Goal: Information Seeking & Learning: Check status

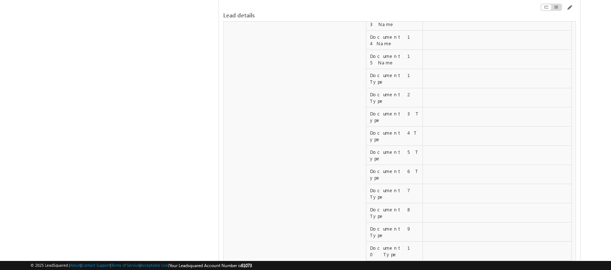
scroll to position [3341, 0]
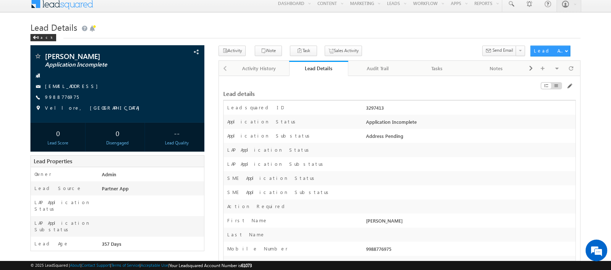
scroll to position [4, 0]
click at [509, 4] on span at bounding box center [511, 4] width 7 height 7
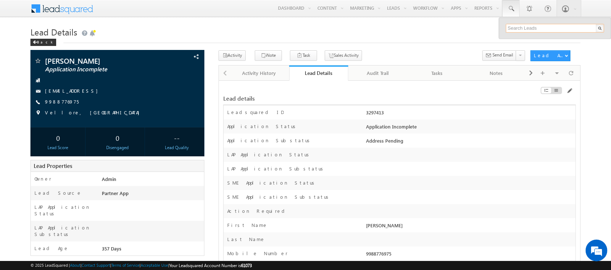
paste input "SBL0010154"
type input "SBL0010154"
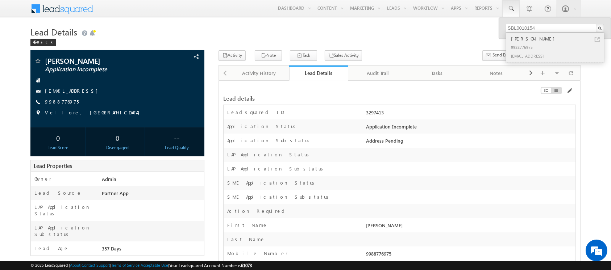
click at [572, 39] on div "[PERSON_NAME]" at bounding box center [558, 39] width 97 height 8
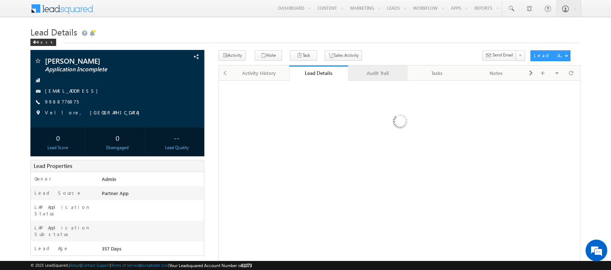
click at [372, 75] on div "Audit Trail" at bounding box center [377, 73] width 47 height 9
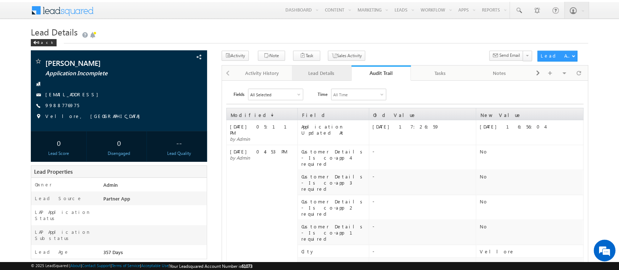
click at [327, 74] on div "Lead Details" at bounding box center [321, 73] width 47 height 9
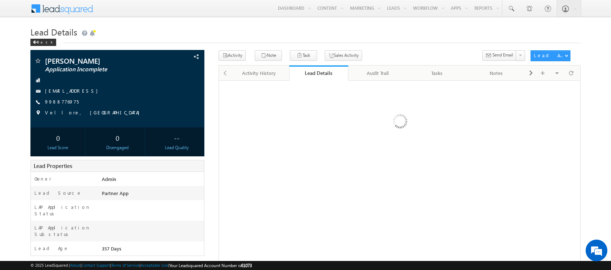
scroll to position [122, 0]
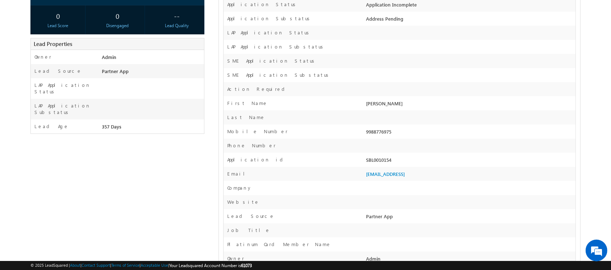
click at [432, 91] on div at bounding box center [469, 91] width 211 height 10
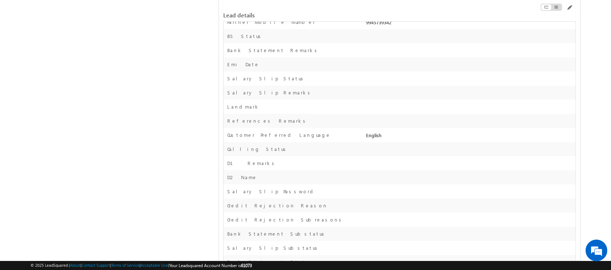
scroll to position [3325, 0]
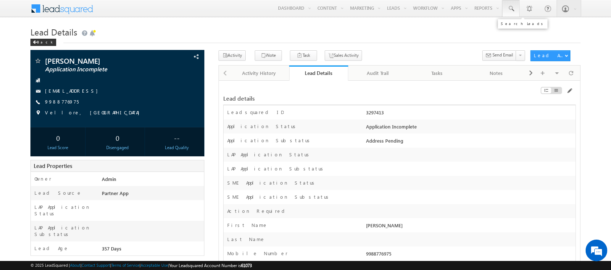
click at [512, 7] on span at bounding box center [511, 8] width 7 height 7
paste input "4129329"
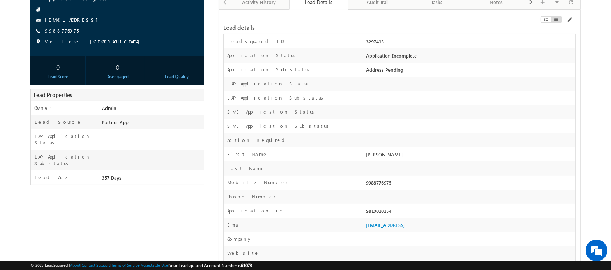
scroll to position [71, 0]
type input "4129329"
